Goal: Task Accomplishment & Management: Complete application form

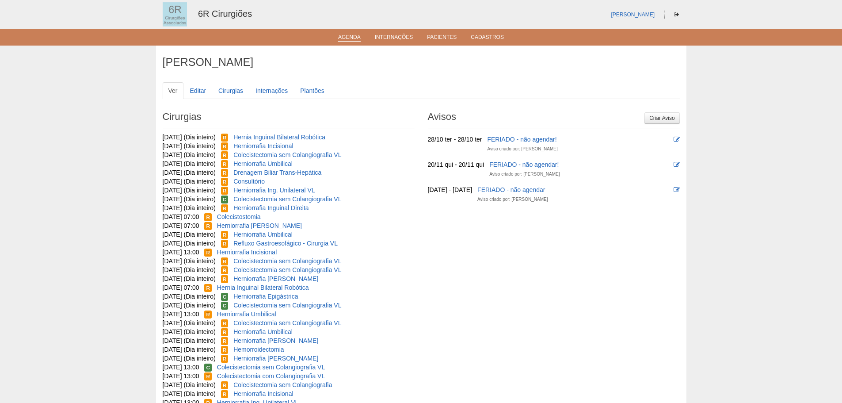
click at [347, 34] on link "Agenda" at bounding box center [349, 38] width 23 height 8
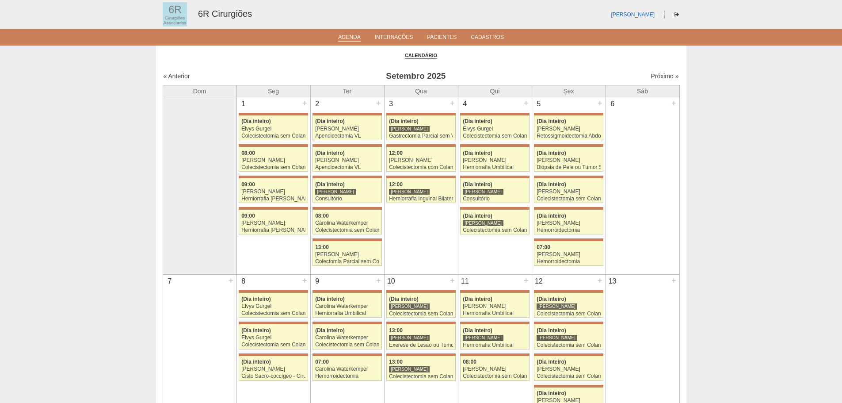
click at [661, 78] on link "Próximo »" at bounding box center [664, 75] width 28 height 7
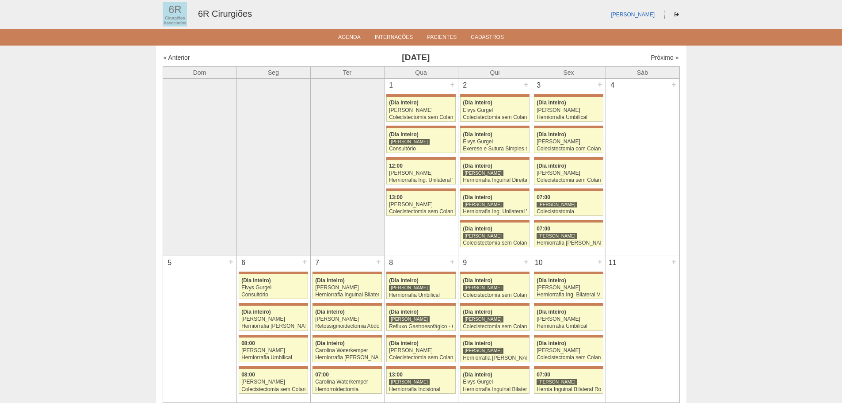
click at [668, 63] on div "« Anterior Outubro 2025 Próximo »" at bounding box center [421, 59] width 517 height 14
click at [668, 55] on link "Próximo »" at bounding box center [664, 57] width 28 height 7
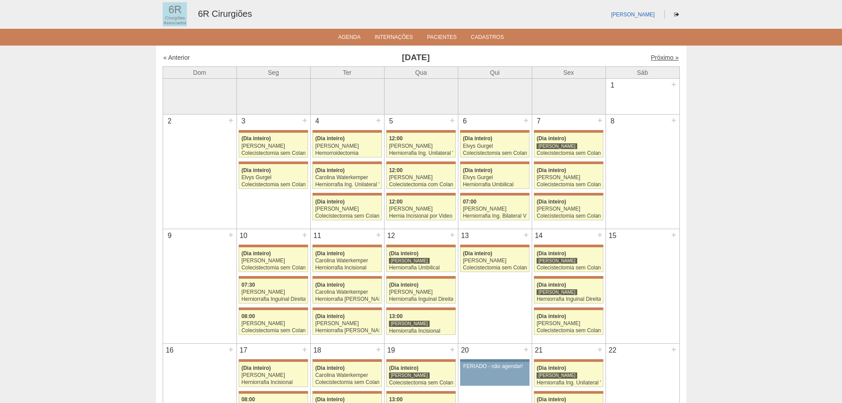
click at [655, 57] on link "Próximo »" at bounding box center [664, 57] width 28 height 7
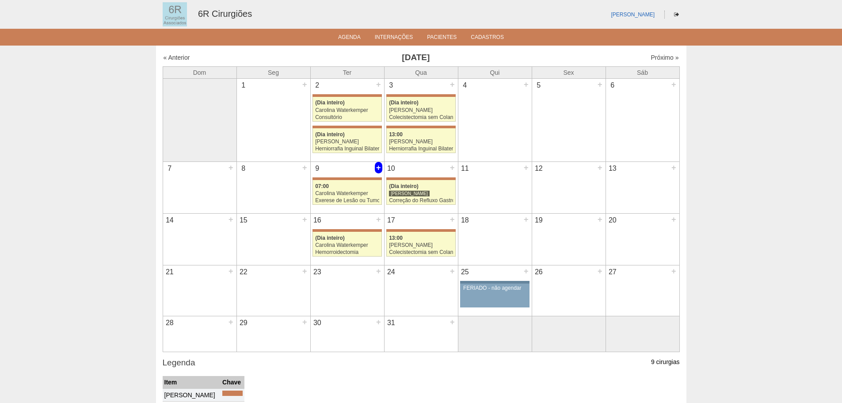
click at [375, 163] on div "+" at bounding box center [379, 167] width 8 height 11
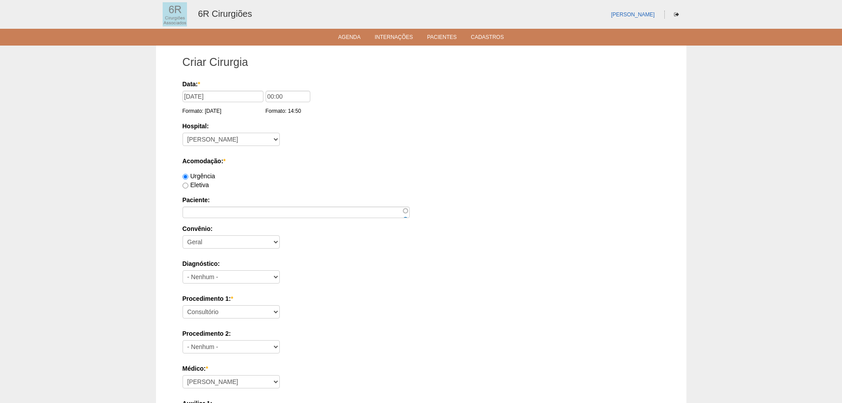
click at [204, 183] on label "Eletiva" at bounding box center [195, 184] width 27 height 7
click at [188, 183] on input "Eletiva" at bounding box center [185, 185] width 6 height 6
radio input "true"
click at [217, 207] on input "Paciente:" at bounding box center [295, 211] width 227 height 11
paste input "ELVIS BATISTA DA SILVA"
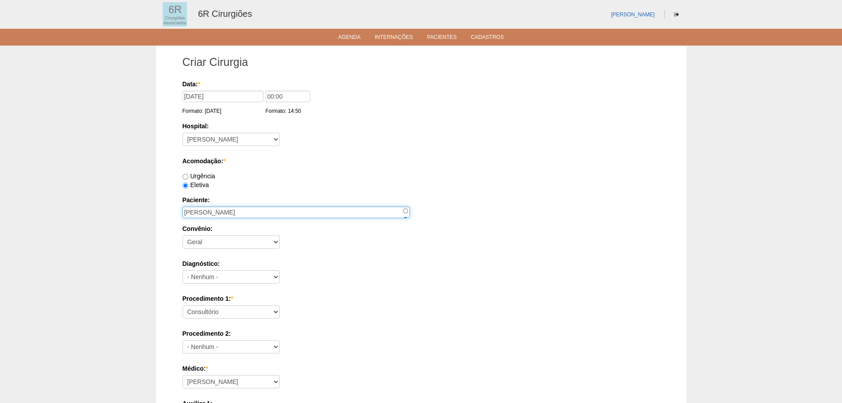
type input "ELVIS BATISTA DA SILVA"
click at [231, 323] on div "Data: * 09/12/2025 Formato: 19/09/2025 00:00 Formato: 14:50 Hospital: - Nenhum …" at bounding box center [420, 381] width 477 height 602
click at [232, 313] on select "Consultório Abscesso Hepático - Drenagem Abscesso perianal Amputação Abdômino P…" at bounding box center [230, 311] width 97 height 13
select select "66650"
click at [182, 305] on select "Consultório Abscesso Hepático - Drenagem Abscesso perianal Amputação Abdômino P…" at bounding box center [230, 311] width 97 height 13
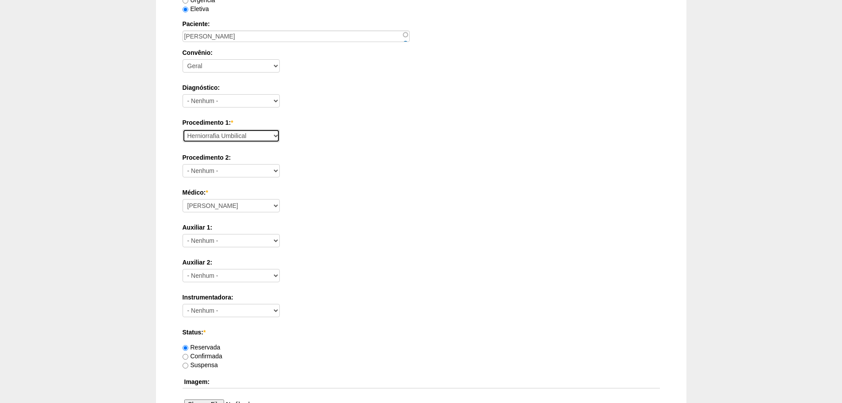
scroll to position [177, 0]
click at [241, 201] on select "Aline Zanon Bariatricas Bruno Bulisani Bruno Oliveira Carolina Waterkemper Elvy…" at bounding box center [230, 204] width 97 height 13
select select "69"
click at [182, 198] on select "Aline Zanon Bariatricas Bruno Bulisani Bruno Oliveira Carolina Waterkemper Elvy…" at bounding box center [230, 204] width 97 height 13
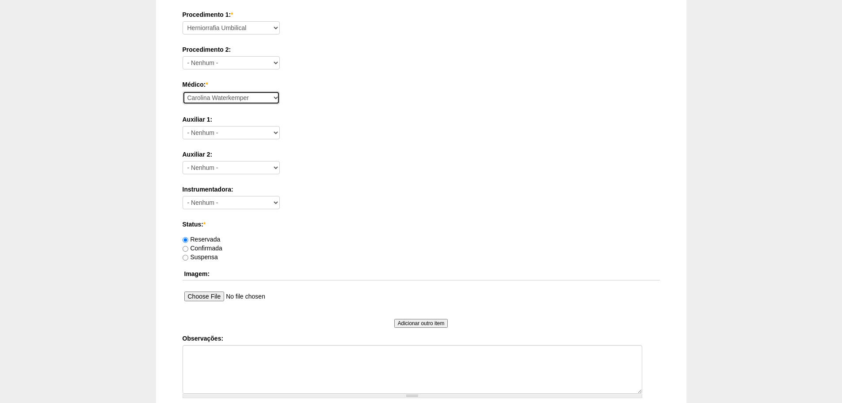
scroll to position [386, 0]
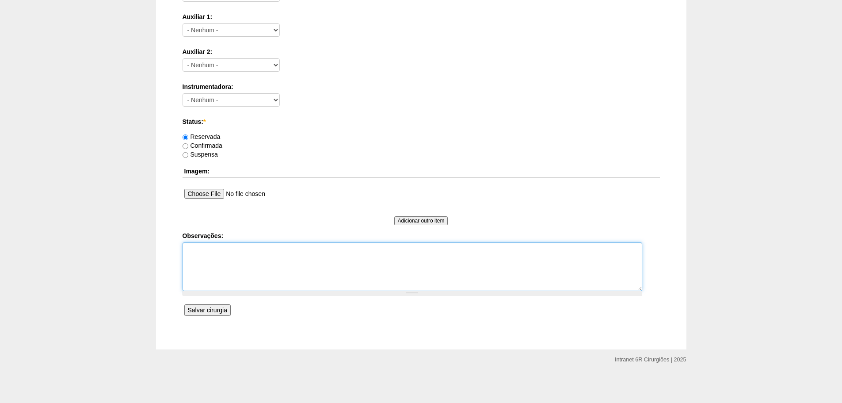
click at [298, 276] on textarea "Observações:" at bounding box center [412, 266] width 460 height 49
drag, startPoint x: 221, startPoint y: 277, endPoint x: 228, endPoint y: 278, distance: 6.2
click at [226, 278] on textarea "COLO 5MM, ASA 2, BAIUXO RISOC" at bounding box center [412, 266] width 460 height 49
type textarea "COLO 5MM, ASA 2, BAIUXO RISOC"
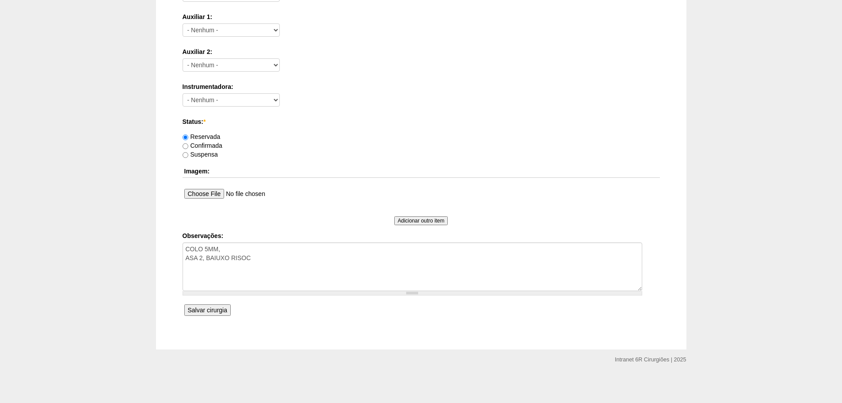
click at [220, 310] on input "Salvar cirurgia" at bounding box center [207, 309] width 46 height 11
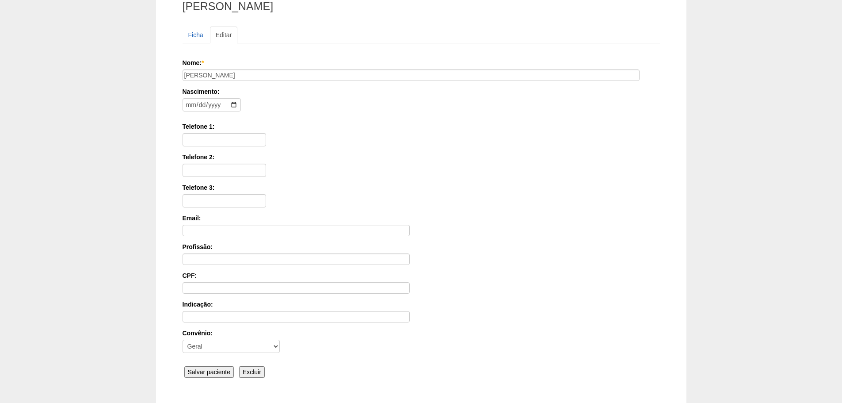
scroll to position [137, 0]
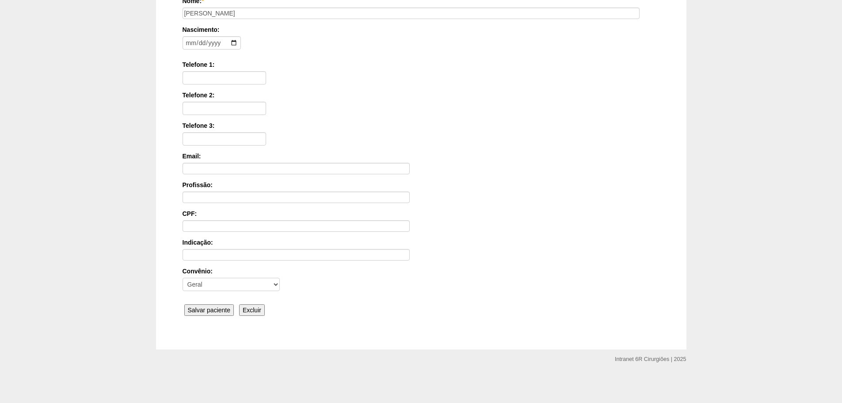
click at [205, 306] on input "Salvar paciente" at bounding box center [209, 309] width 50 height 11
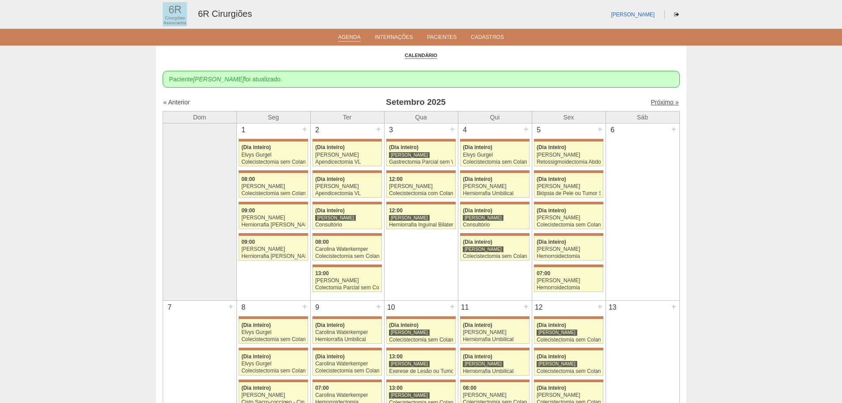
click at [662, 103] on link "Próximo »" at bounding box center [664, 102] width 28 height 7
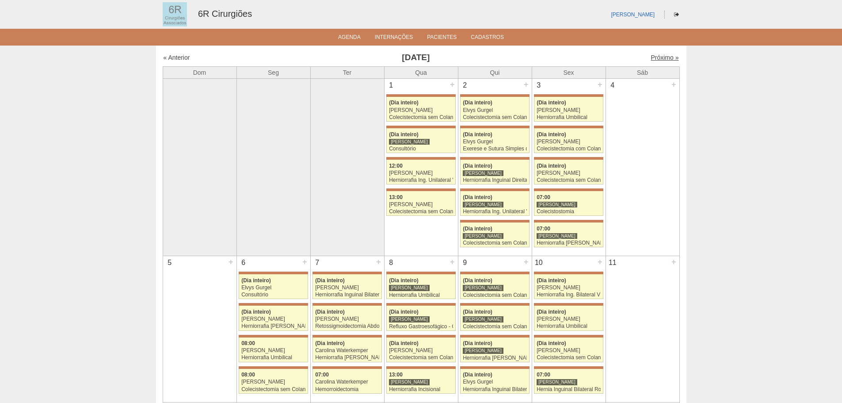
click at [664, 60] on link "Próximo »" at bounding box center [664, 57] width 28 height 7
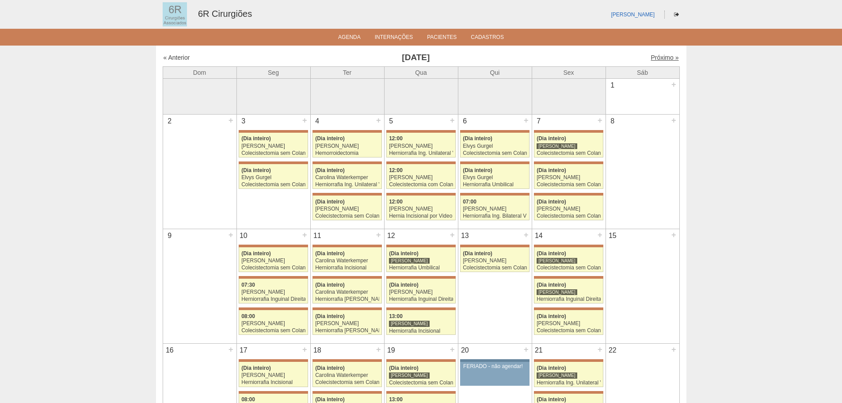
click at [659, 57] on link "Próximo »" at bounding box center [664, 57] width 28 height 7
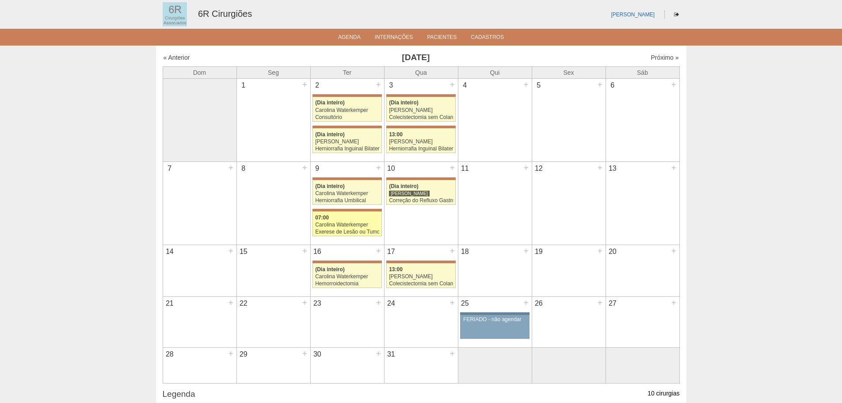
click at [346, 226] on div "Carolina Waterkemper" at bounding box center [347, 225] width 64 height 6
click at [354, 198] on div "Herniorrafia Umbilical" at bounding box center [347, 201] width 64 height 6
click at [354, 38] on link "Agenda" at bounding box center [349, 38] width 23 height 8
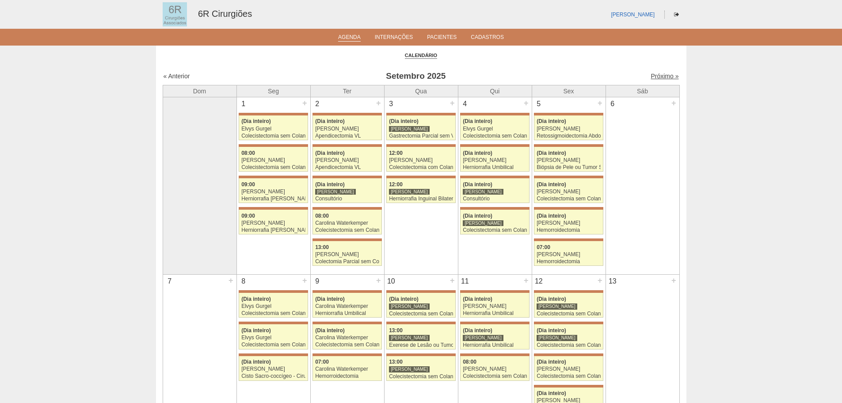
click at [659, 79] on link "Próximo »" at bounding box center [664, 75] width 28 height 7
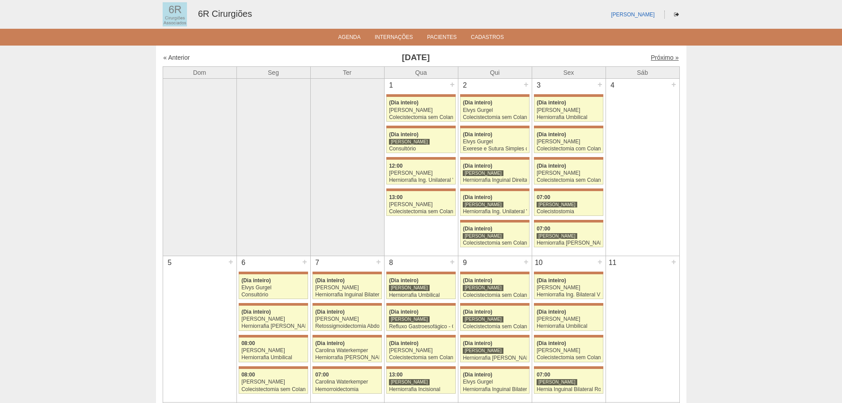
click at [655, 54] on link "Próximo »" at bounding box center [664, 57] width 28 height 7
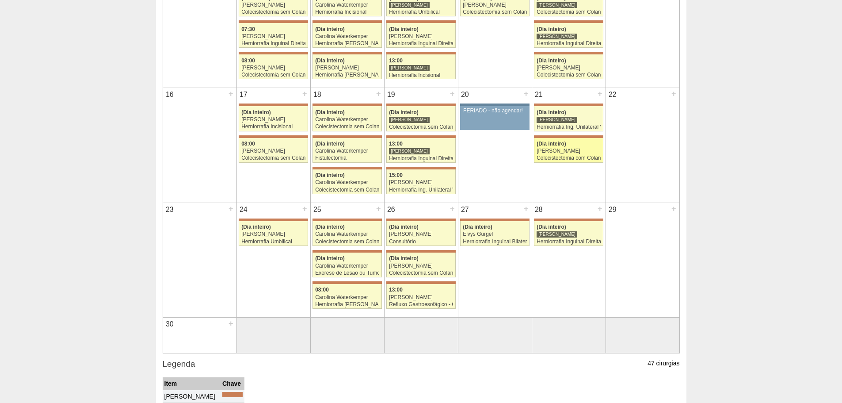
scroll to position [255, 0]
click at [595, 210] on div "28 +" at bounding box center [568, 210] width 73 height 14
click at [596, 210] on div "+" at bounding box center [600, 208] width 8 height 11
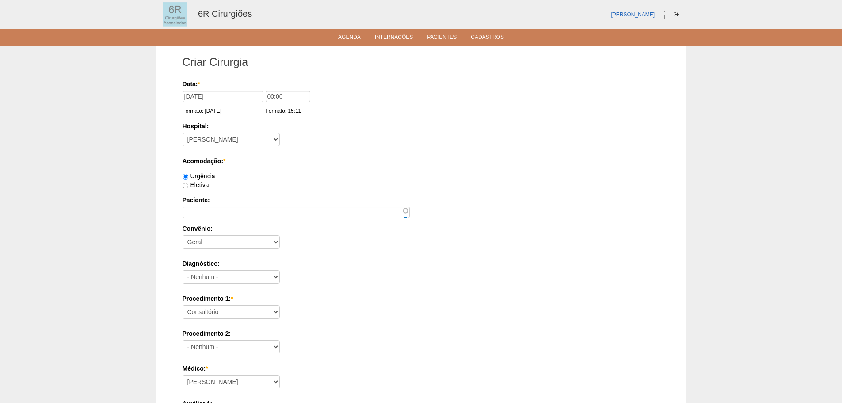
click at [195, 179] on div "Urgência" at bounding box center [420, 175] width 477 height 9
click at [195, 183] on label "Eletiva" at bounding box center [195, 184] width 27 height 7
click at [188, 183] on input "Eletiva" at bounding box center [185, 185] width 6 height 6
radio input "true"
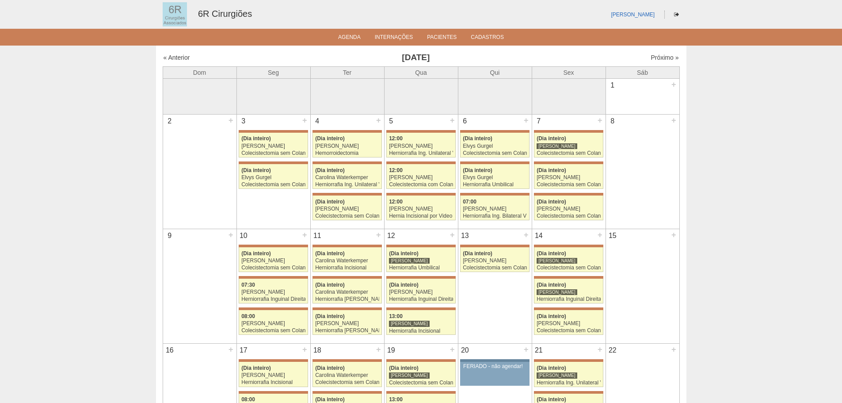
click at [662, 53] on div "Próximo »" at bounding box center [617, 57] width 124 height 9
click at [659, 56] on link "Próximo »" at bounding box center [664, 57] width 28 height 7
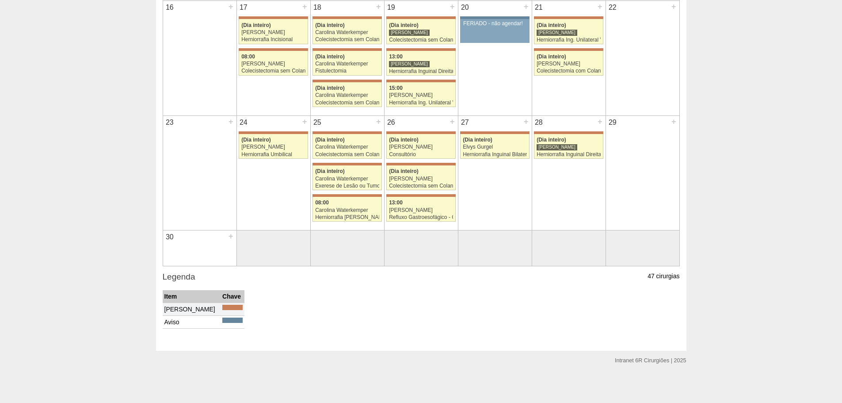
scroll to position [343, 0]
click at [597, 124] on div "+" at bounding box center [600, 120] width 8 height 11
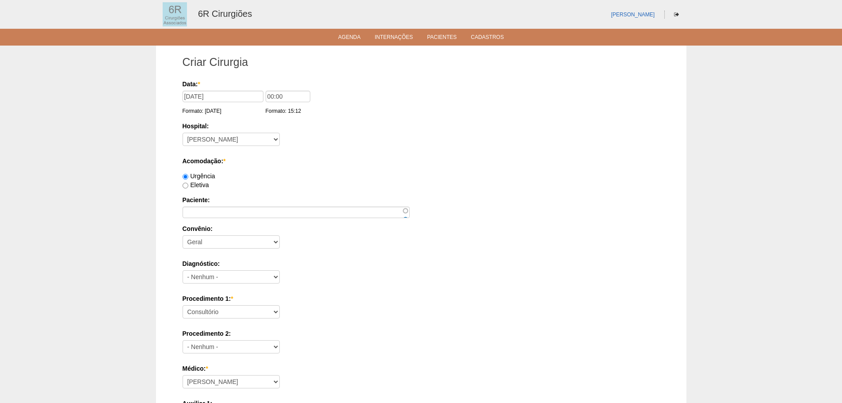
click at [181, 186] on div "Criar Cirurgia Data: * 28/11/2025 Formato: 19/09/2025 00:00 Formato: 15:12 Hosp…" at bounding box center [421, 391] width 490 height 690
click at [195, 187] on label "Eletiva" at bounding box center [195, 184] width 27 height 7
click at [188, 187] on input "Eletiva" at bounding box center [185, 185] width 6 height 6
radio input "true"
click at [216, 205] on div "Paciente:" at bounding box center [420, 206] width 477 height 23
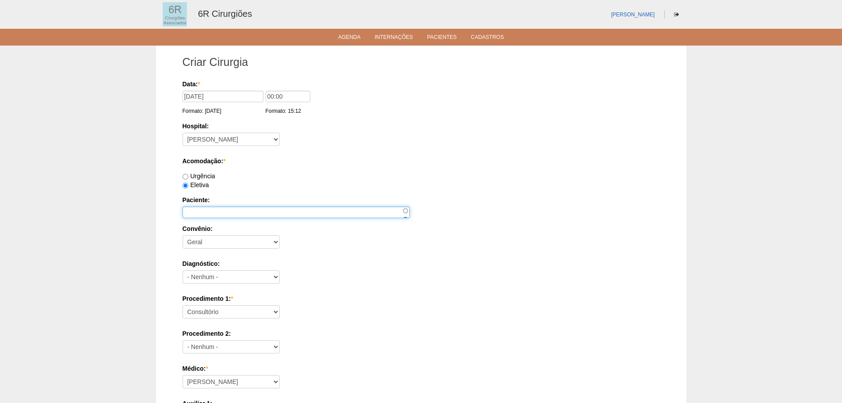
click at [220, 206] on input "Paciente:" at bounding box center [295, 211] width 227 height 11
click at [255, 205] on div "Paciente:" at bounding box center [420, 206] width 477 height 23
click at [256, 212] on input "Paciente:" at bounding box center [295, 211] width 227 height 11
paste input "DJAIR PEREIRA"
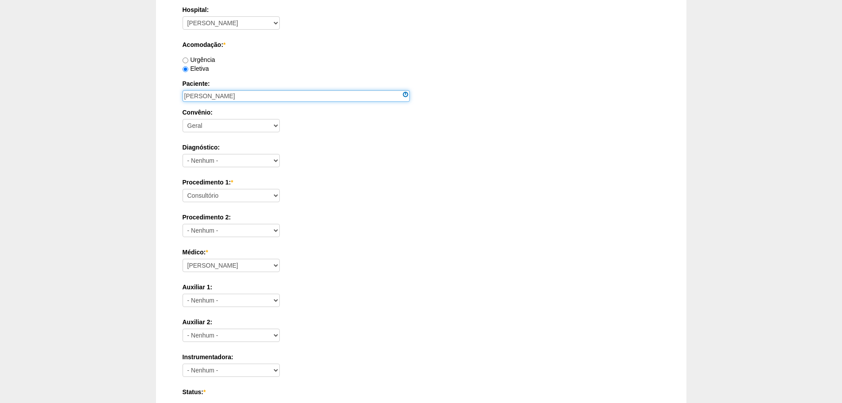
scroll to position [133, 0]
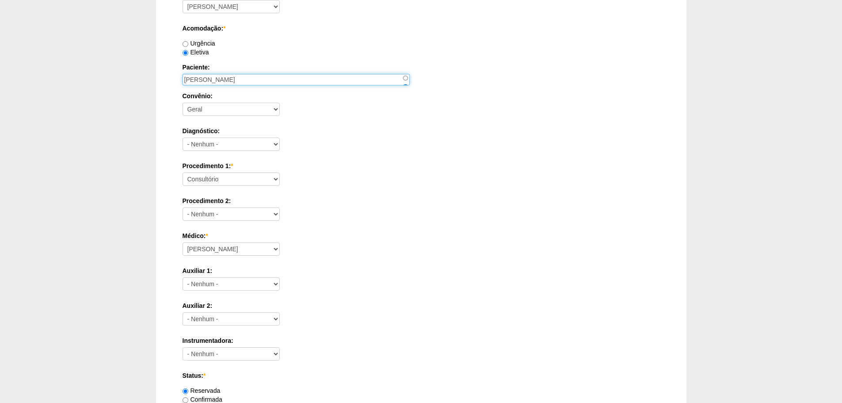
type input "DJAIR PEREIRA"
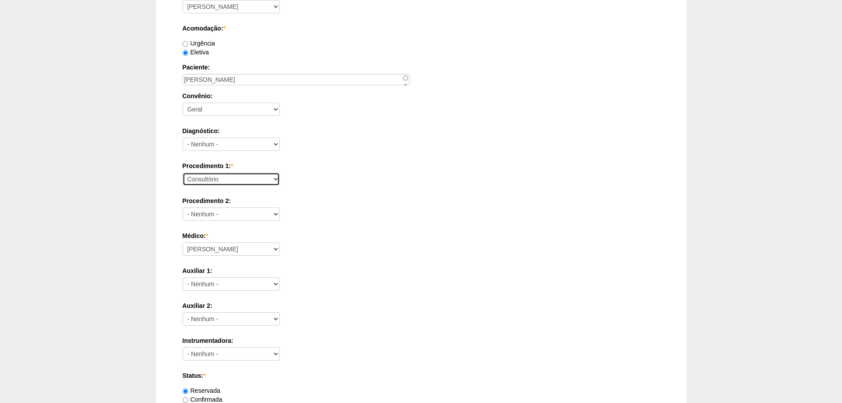
click at [247, 177] on select "Consultório Abscesso Hepático - Drenagem Abscesso perianal Amputação Abdômino P…" at bounding box center [230, 178] width 97 height 13
select select "66621"
click at [182, 172] on select "Consultório Abscesso Hepático - Drenagem Abscesso perianal Amputação Abdômino P…" at bounding box center [230, 178] width 97 height 13
click at [237, 250] on select "Aline Zanon Bariatricas Bruno Bulisani Bruno Oliveira Carolina Waterkemper Elvy…" at bounding box center [230, 248] width 97 height 13
click at [182, 242] on select "Aline Zanon Bariatricas Bruno Bulisani Bruno Oliveira Carolina Waterkemper Elvy…" at bounding box center [230, 248] width 97 height 13
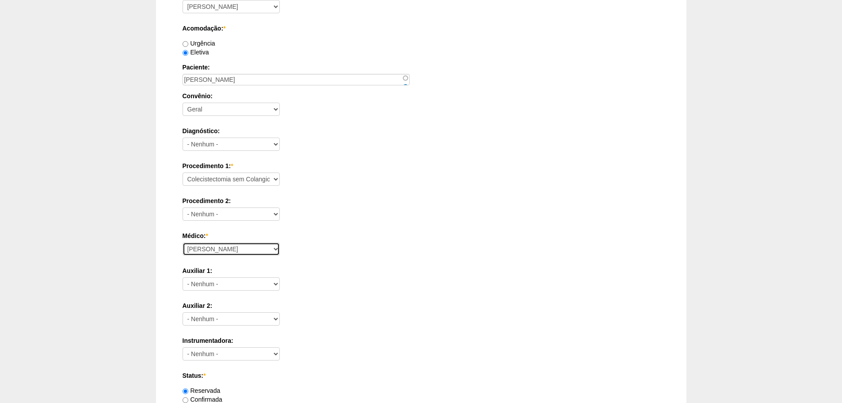
scroll to position [386, 0]
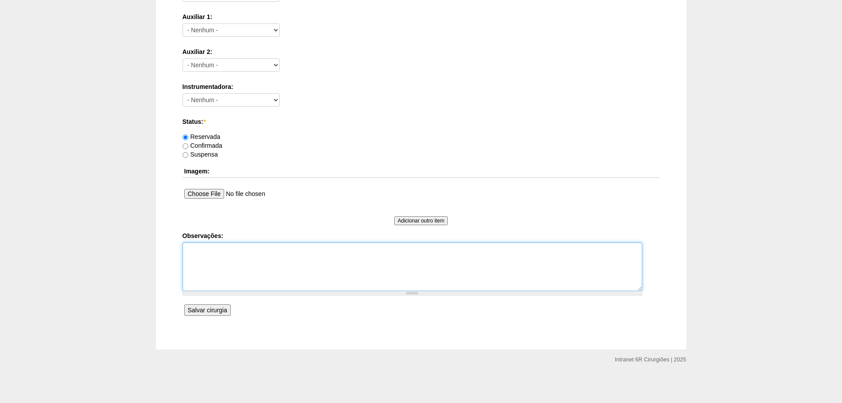
click at [322, 281] on textarea "Observações:" at bounding box center [412, 266] width 460 height 49
type textarea "DR ACHILES PÓS 3 CPRES POR COLEDOCOLITIASE, ATUALMENTE SEM PROTESE BAIXO RISCO"
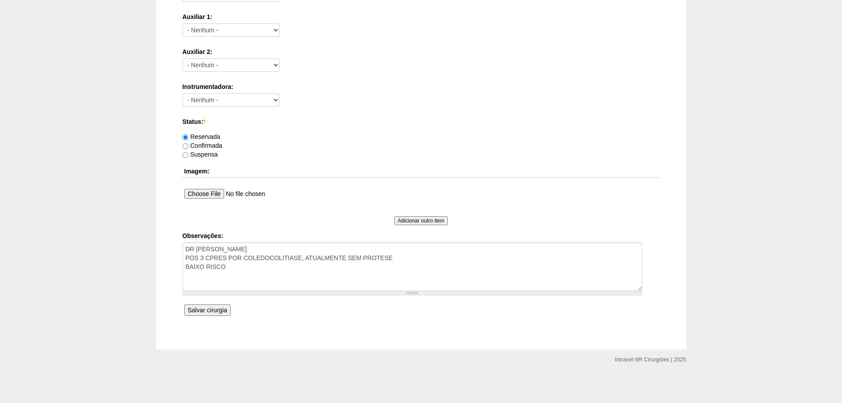
click at [220, 313] on input "Salvar cirurgia" at bounding box center [207, 309] width 46 height 11
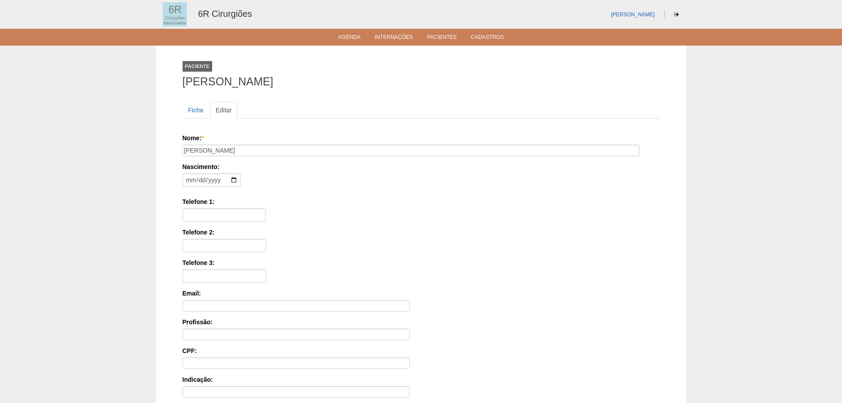
scroll to position [137, 0]
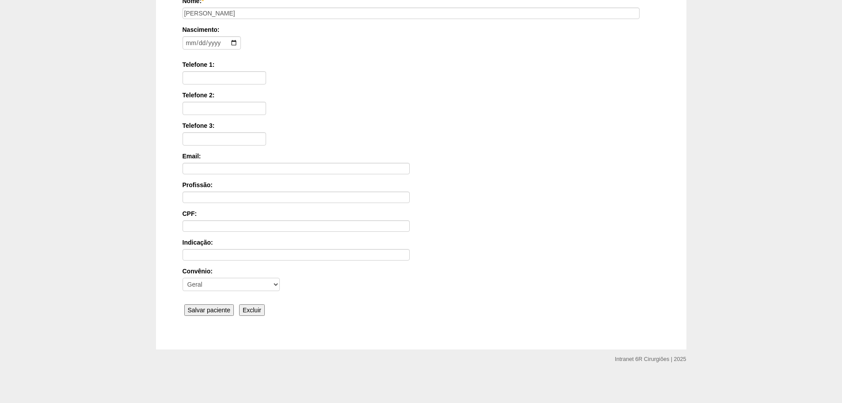
click at [224, 309] on input "Salvar paciente" at bounding box center [209, 309] width 50 height 11
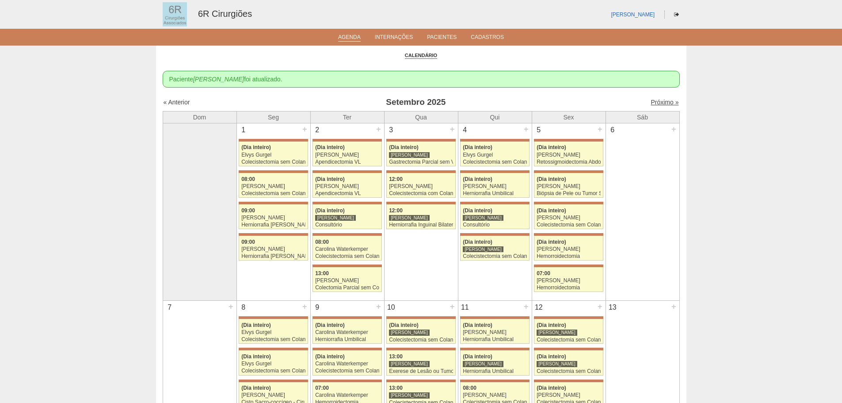
click at [669, 101] on link "Próximo »" at bounding box center [664, 102] width 28 height 7
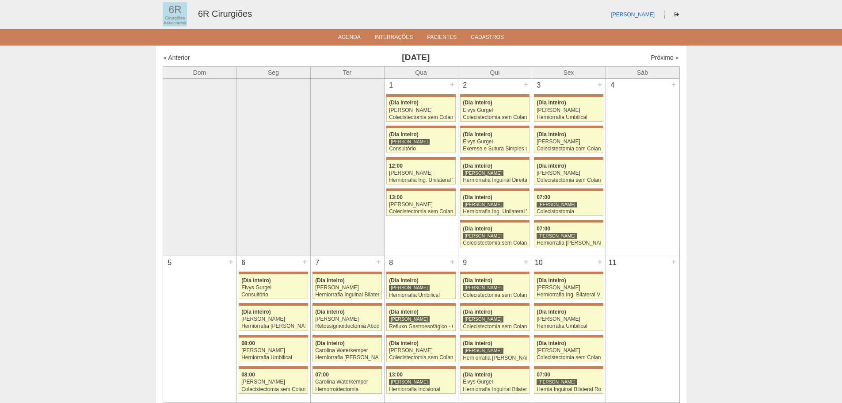
click at [662, 59] on link "Próximo »" at bounding box center [664, 57] width 28 height 7
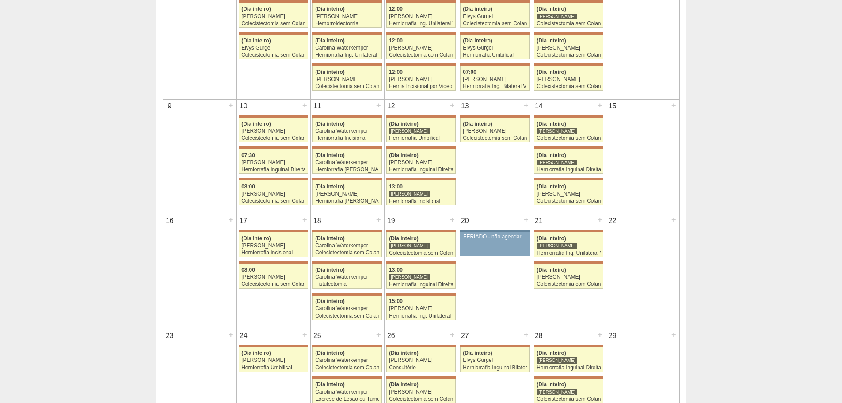
scroll to position [343, 0]
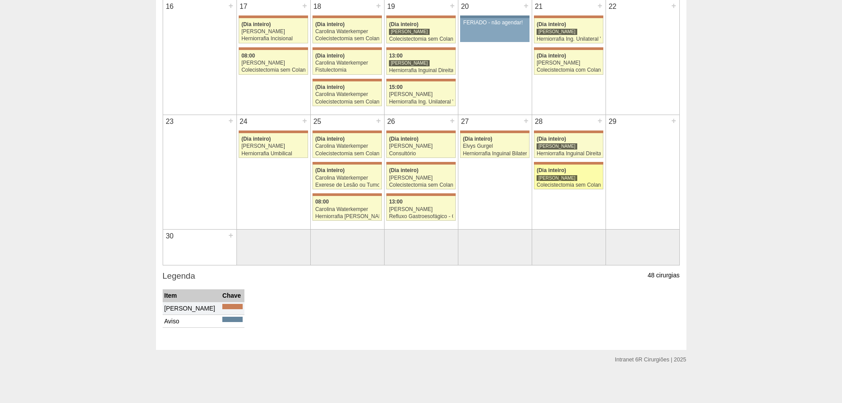
click at [584, 168] on div "(Dia inteiro)" at bounding box center [568, 170] width 64 height 6
